Goal: Navigation & Orientation: Go to known website

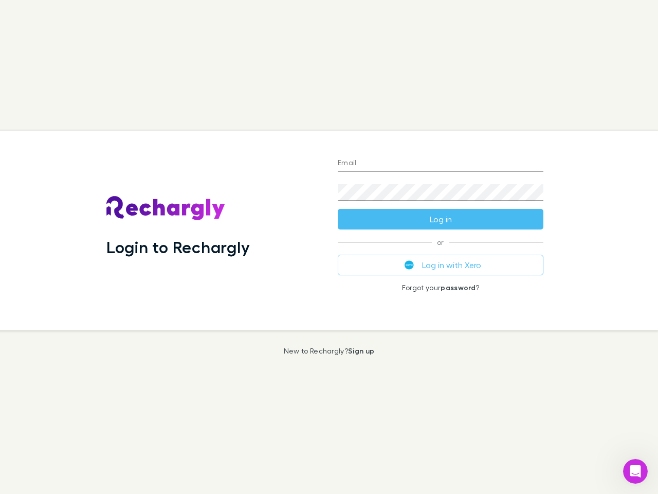
click at [329, 247] on div "Login to Rechargly" at bounding box center [213, 230] width 231 height 199
click at [441, 164] on input "Email" at bounding box center [441, 163] width 206 height 16
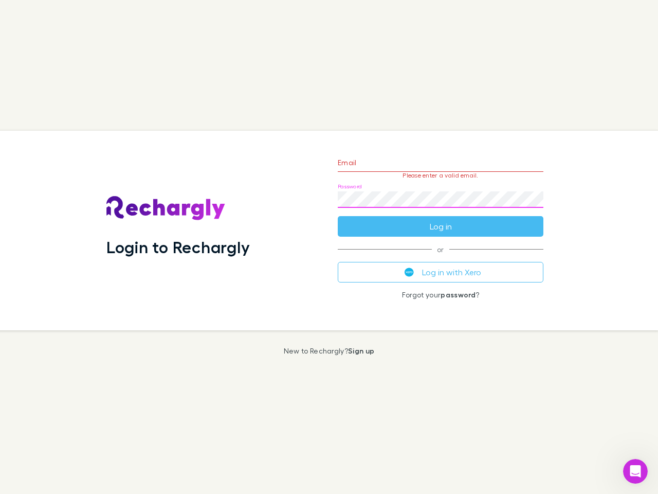
click at [441, 219] on form "Email Please enter a valid email. Password Log in" at bounding box center [441, 191] width 206 height 89
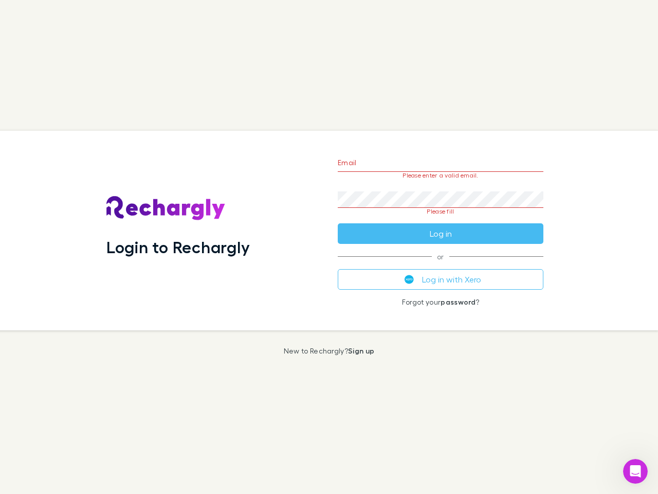
click at [441, 265] on div "Email Please enter a valid email. Password Please fill Log in or Log in with Xe…" at bounding box center [441, 230] width 222 height 199
